Goal: Task Accomplishment & Management: Complete application form

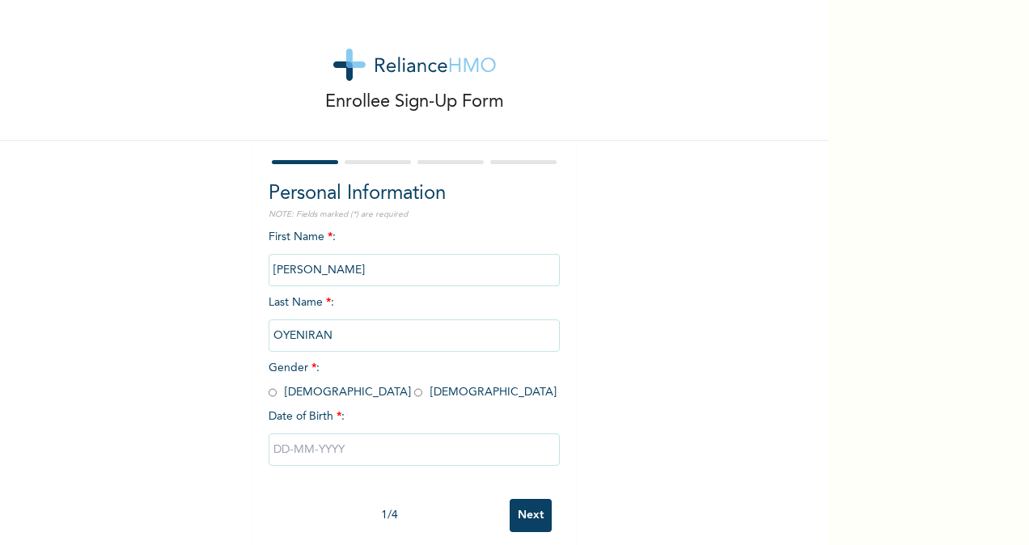
scroll to position [26, 0]
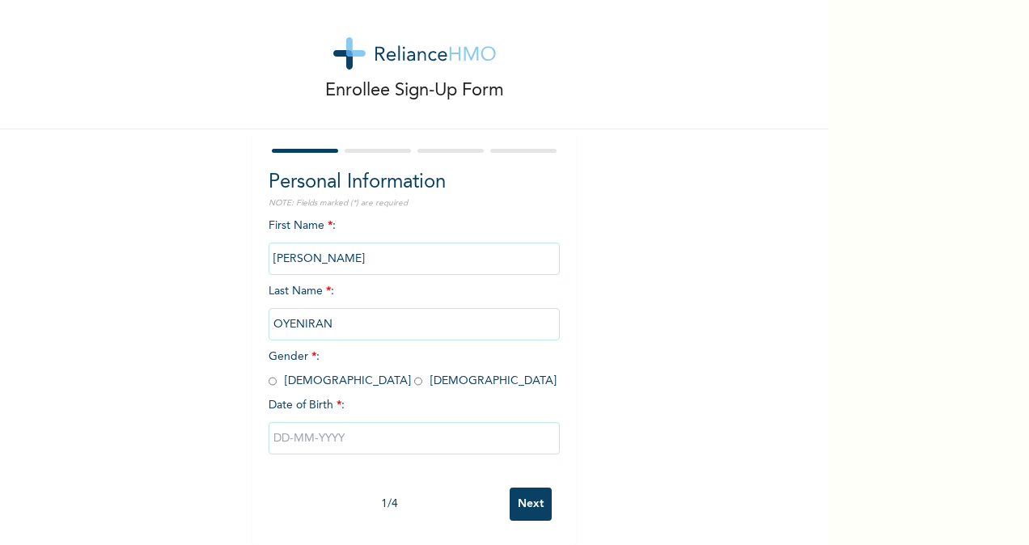
click at [273, 370] on span "Gender * : [DEMOGRAPHIC_DATA] [DEMOGRAPHIC_DATA]" at bounding box center [413, 369] width 288 height 36
click at [269, 374] on input "radio" at bounding box center [273, 381] width 8 height 15
radio input "true"
click at [358, 422] on input "text" at bounding box center [414, 438] width 291 height 32
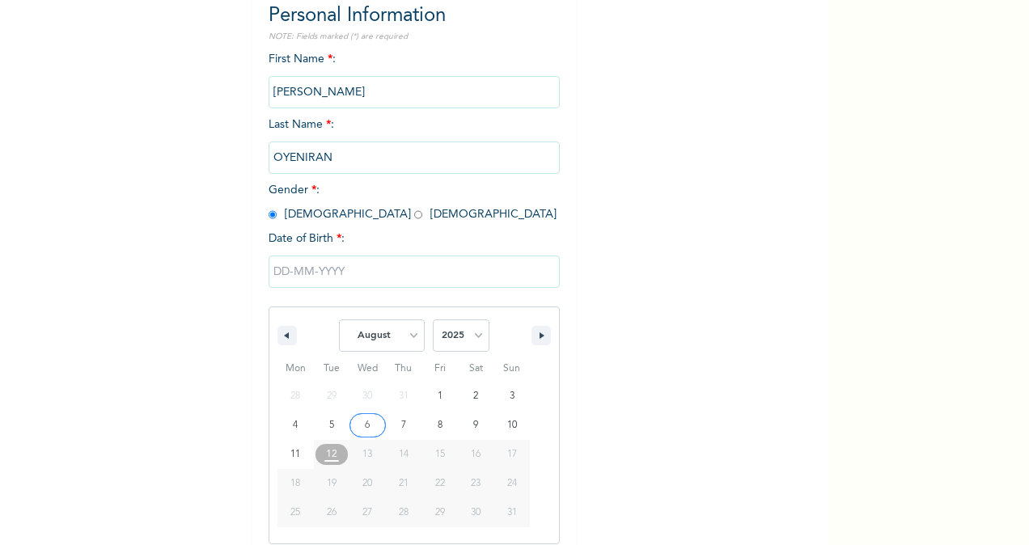
scroll to position [191, 0]
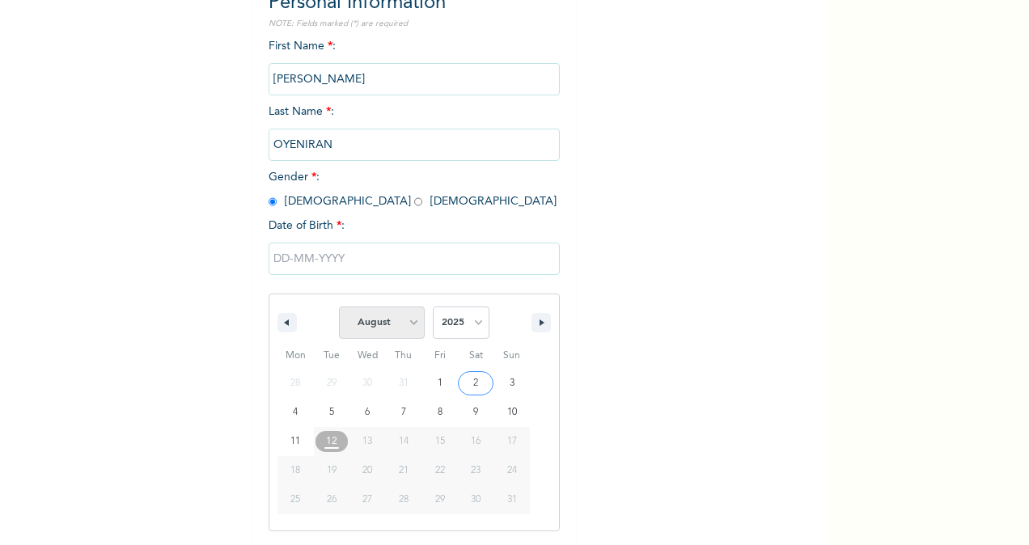
click at [409, 323] on select "January February March April May June July August September October November De…" at bounding box center [382, 323] width 86 height 32
select select "1"
click at [339, 308] on select "January February March April May June July August September October November De…" at bounding box center [382, 323] width 86 height 32
click at [471, 328] on select "2025 2024 2023 2022 2021 2020 2019 2018 2017 2016 2015 2014 2013 2012 2011 2010…" at bounding box center [461, 323] width 57 height 32
select select "1981"
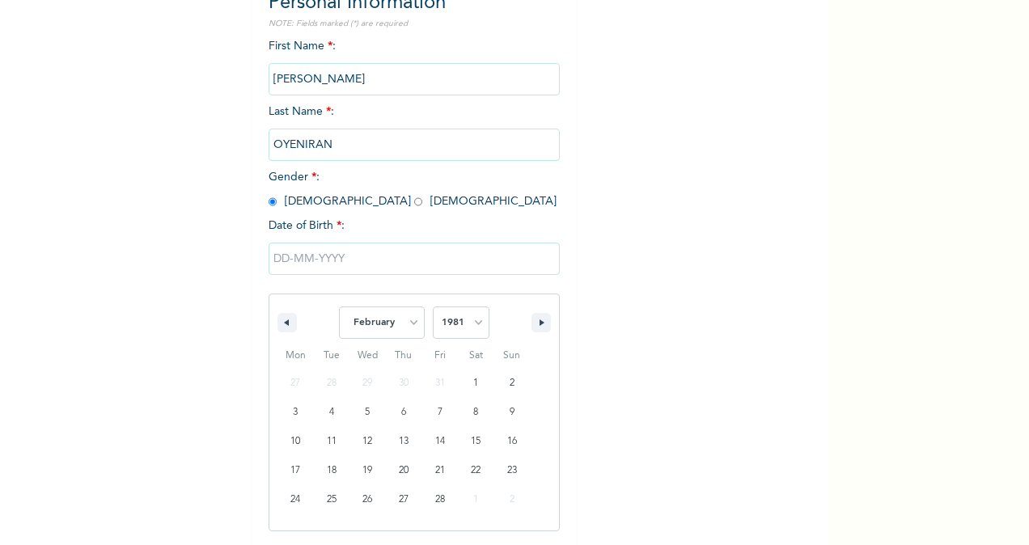
click at [433, 308] on select "2025 2024 2023 2022 2021 2020 2019 2018 2017 2016 2015 2014 2013 2012 2011 2010…" at bounding box center [461, 323] width 57 height 32
click at [380, 266] on input "text" at bounding box center [414, 259] width 291 height 32
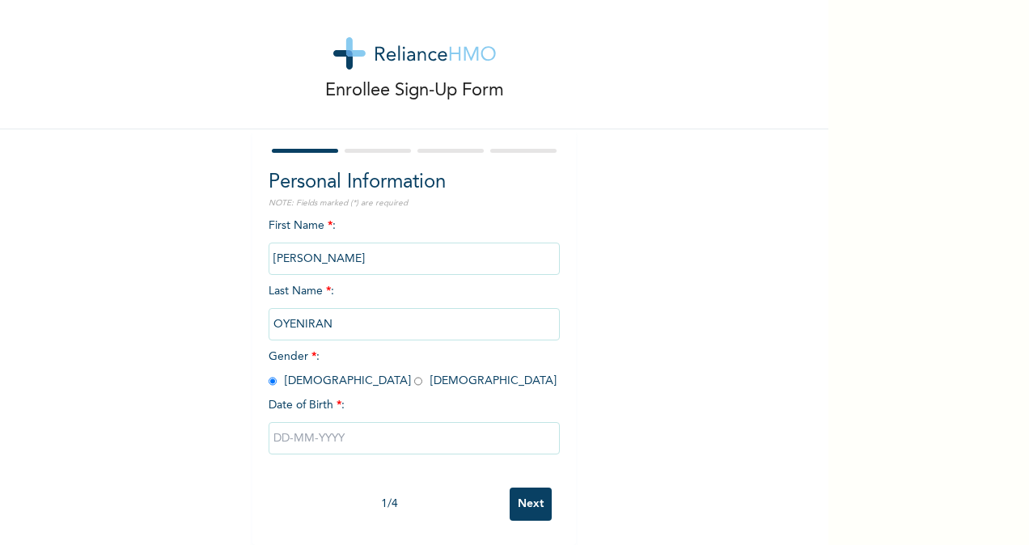
scroll to position [26, 0]
click at [320, 424] on input "text" at bounding box center [414, 438] width 291 height 32
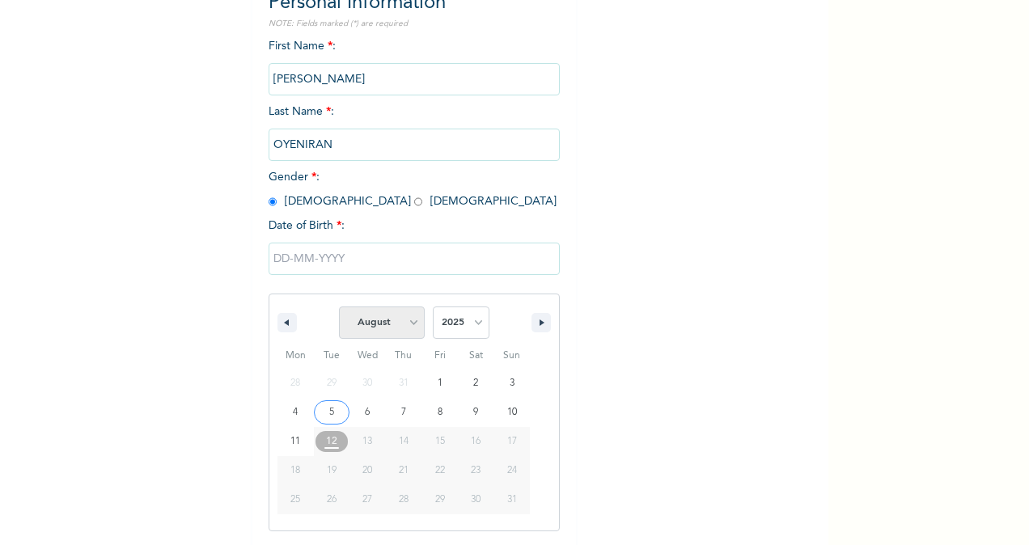
click at [401, 318] on select "January February March April May June July August September October November De…" at bounding box center [382, 323] width 86 height 32
select select "1"
click at [339, 308] on select "January February March April May June July August September October November De…" at bounding box center [382, 323] width 86 height 32
click at [461, 314] on select "2025 2024 2023 2022 2021 2020 2019 2018 2017 2016 2015 2014 2013 2012 2011 2010…" at bounding box center [461, 323] width 57 height 32
select select "1981"
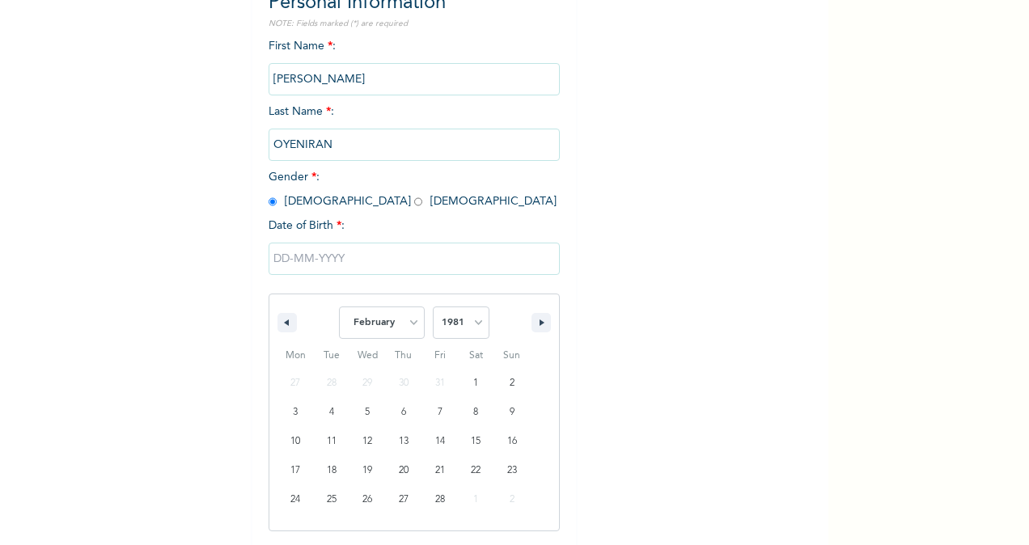
click at [433, 308] on select "2025 2024 2023 2022 2021 2020 2019 2018 2017 2016 2015 2014 2013 2012 2011 2010…" at bounding box center [461, 323] width 57 height 32
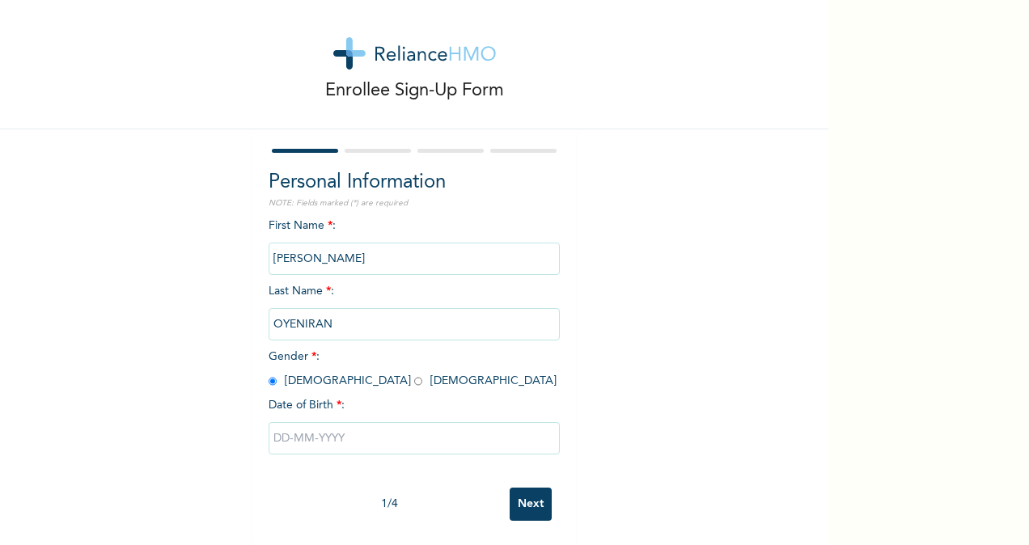
click at [626, 329] on div "Enrollee Sign-Up Form Personal Information NOTE: Fields marked (*) are required…" at bounding box center [414, 267] width 828 height 557
click at [469, 422] on input "text" at bounding box center [414, 438] width 291 height 32
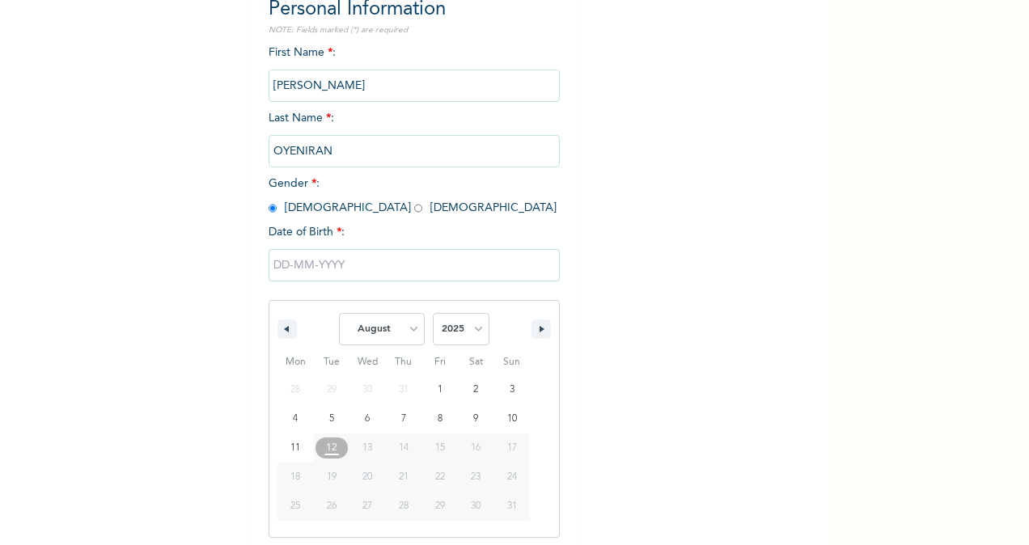
scroll to position [191, 0]
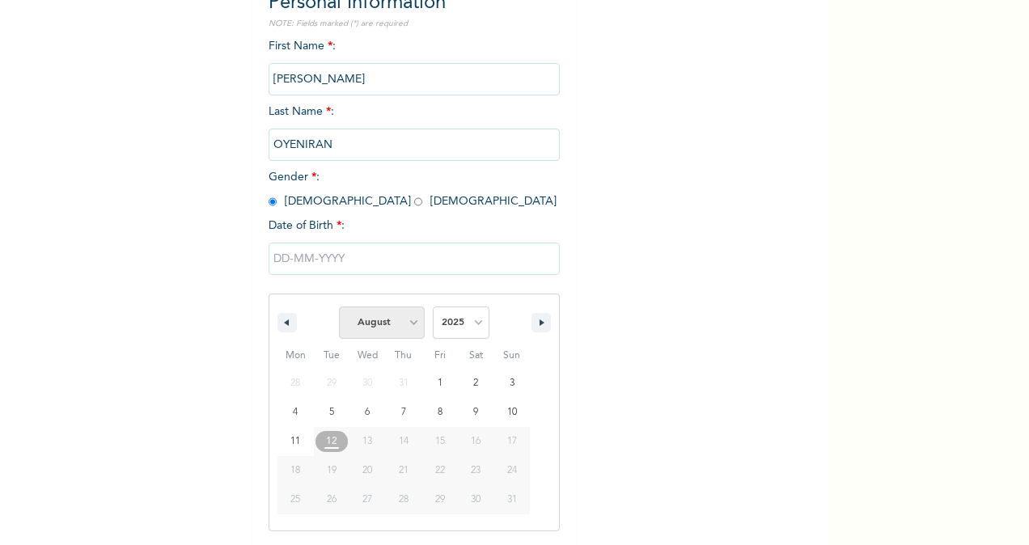
click at [402, 327] on select "January February March April May June July August September October November De…" at bounding box center [382, 323] width 86 height 32
select select "1"
click at [339, 308] on select "January February March April May June July August September October November De…" at bounding box center [382, 323] width 86 height 32
click at [474, 327] on select "2025 2024 2023 2022 2021 2020 2019 2018 2017 2016 2015 2014 2013 2012 2011 2010…" at bounding box center [461, 323] width 57 height 32
select select "1981"
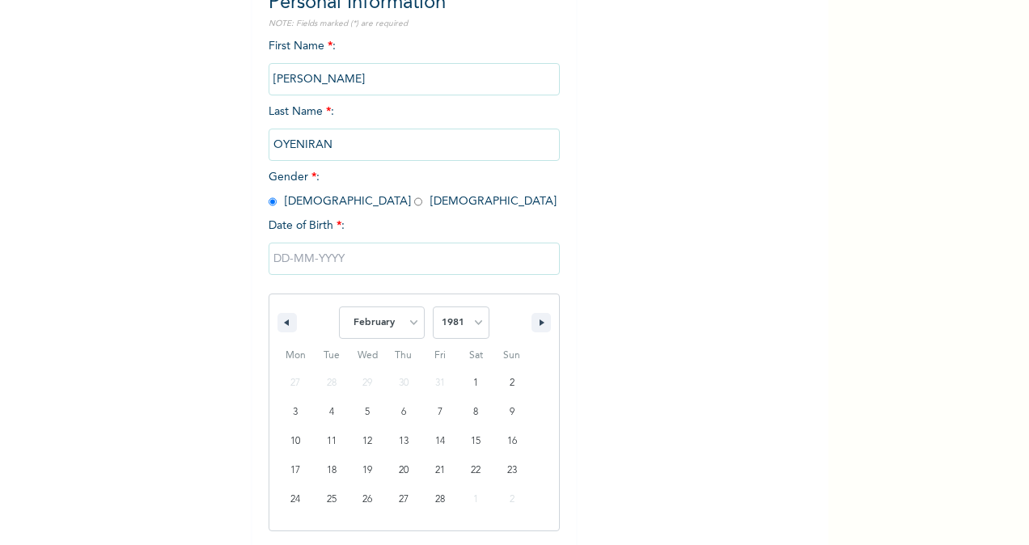
click at [433, 308] on select "2025 2024 2023 2022 2021 2020 2019 2018 2017 2016 2015 2014 2013 2012 2011 2010…" at bounding box center [461, 323] width 57 height 32
type input "[DATE]"
